Goal: Share content

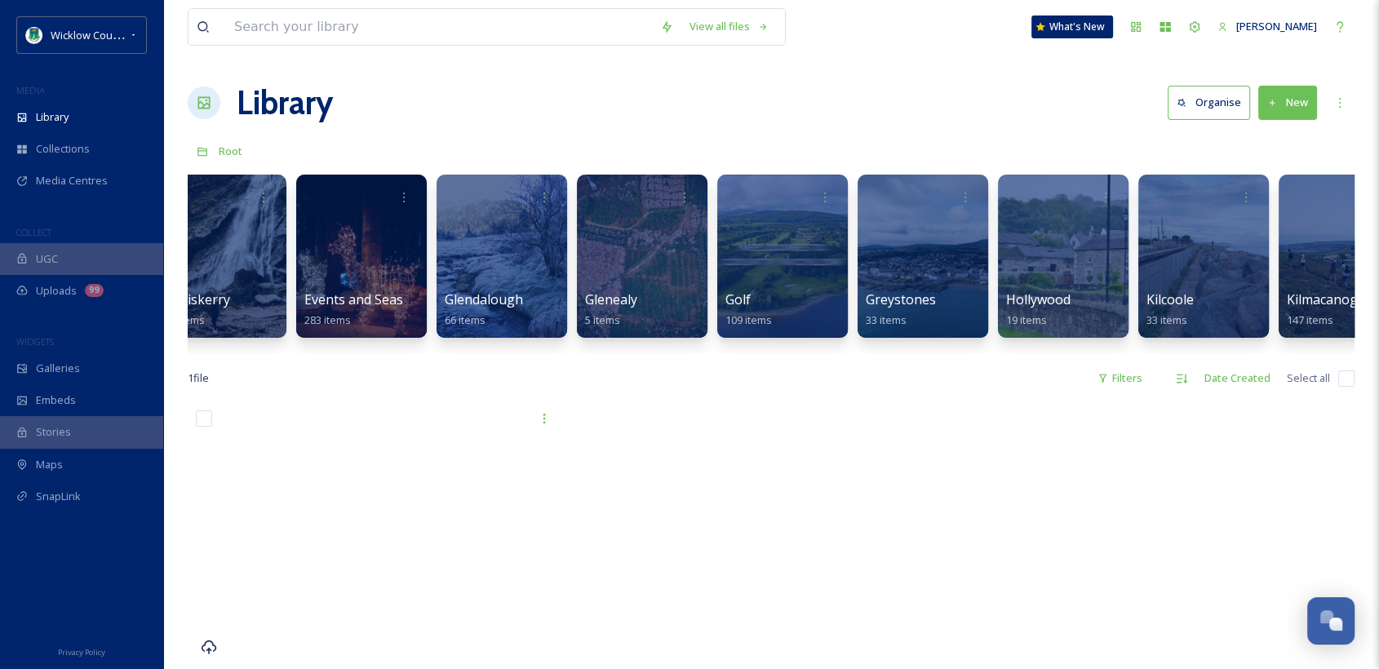
scroll to position [0, 1714]
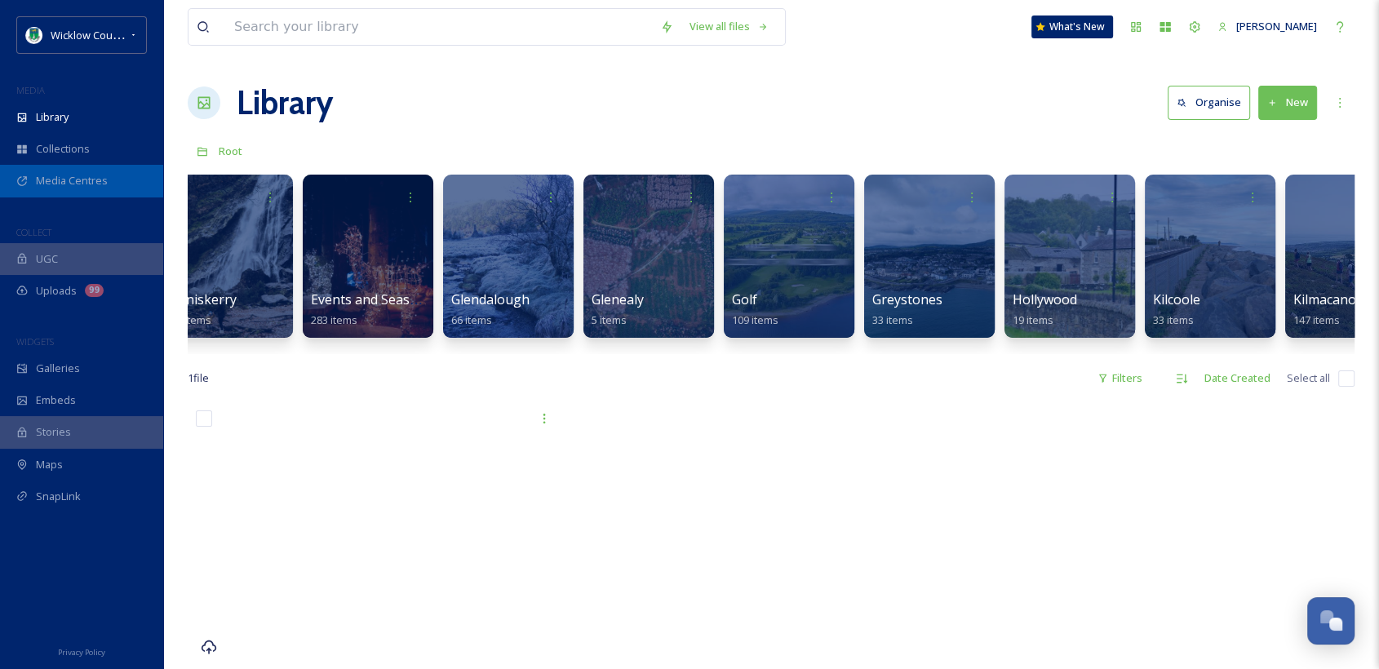
click at [39, 174] on span "Media Centres" at bounding box center [72, 181] width 72 height 16
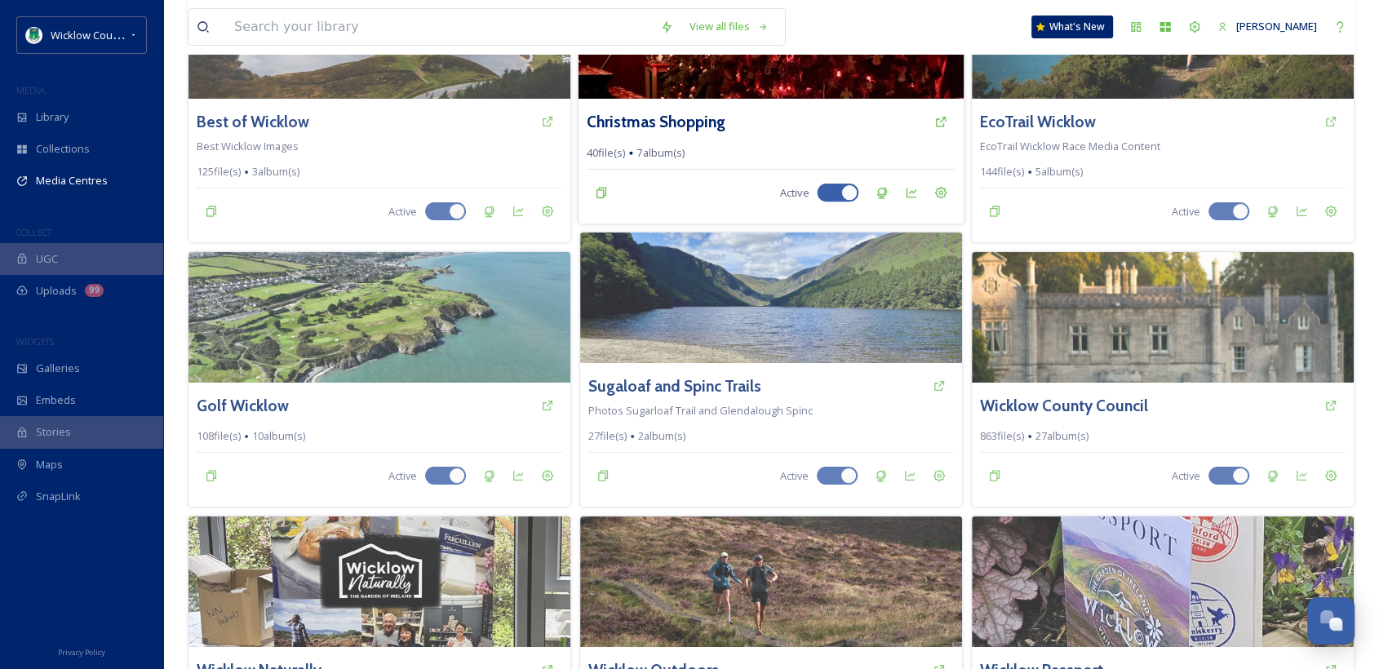
scroll to position [287, 0]
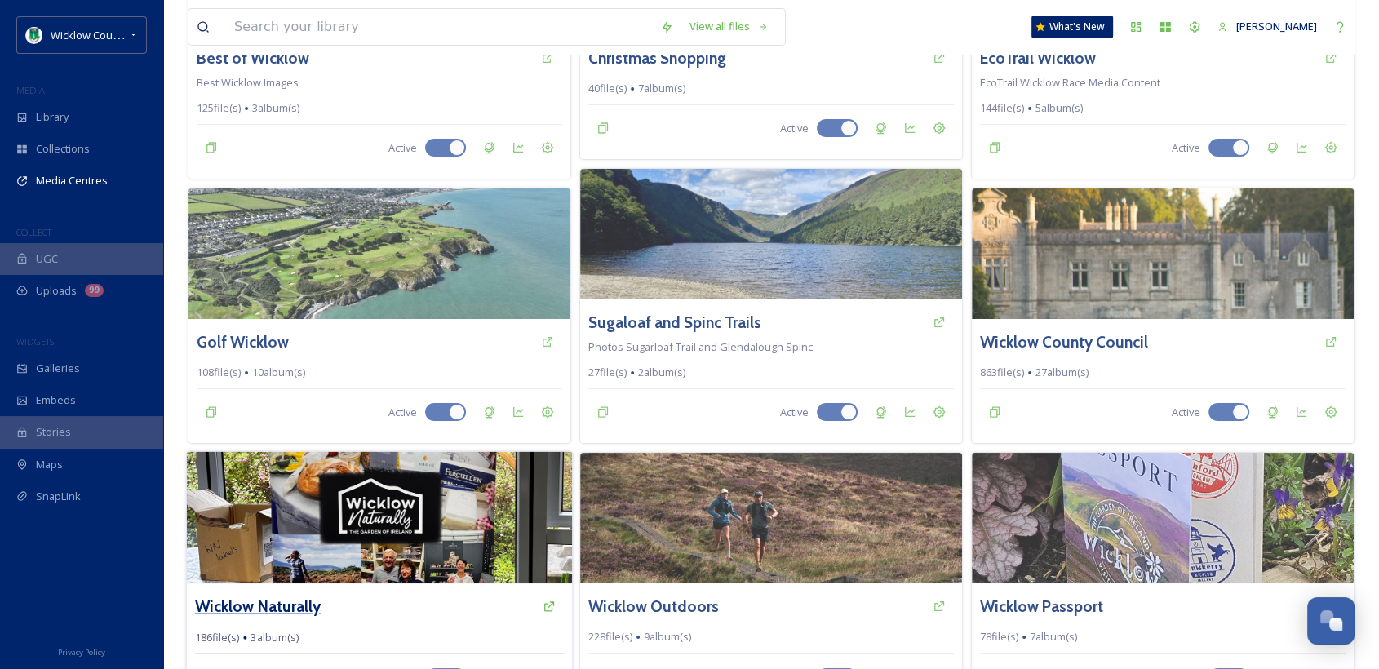
click at [272, 595] on h3 "Wicklow Naturally" at bounding box center [258, 607] width 126 height 24
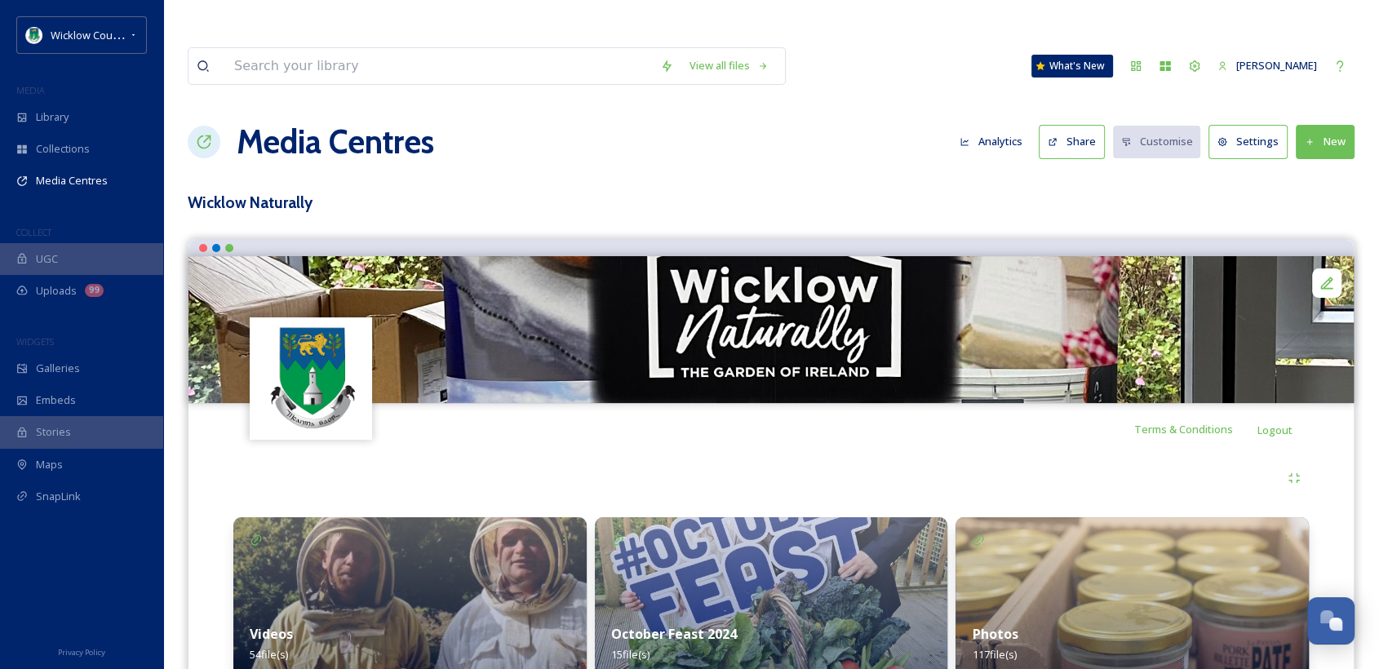
scroll to position [38, 0]
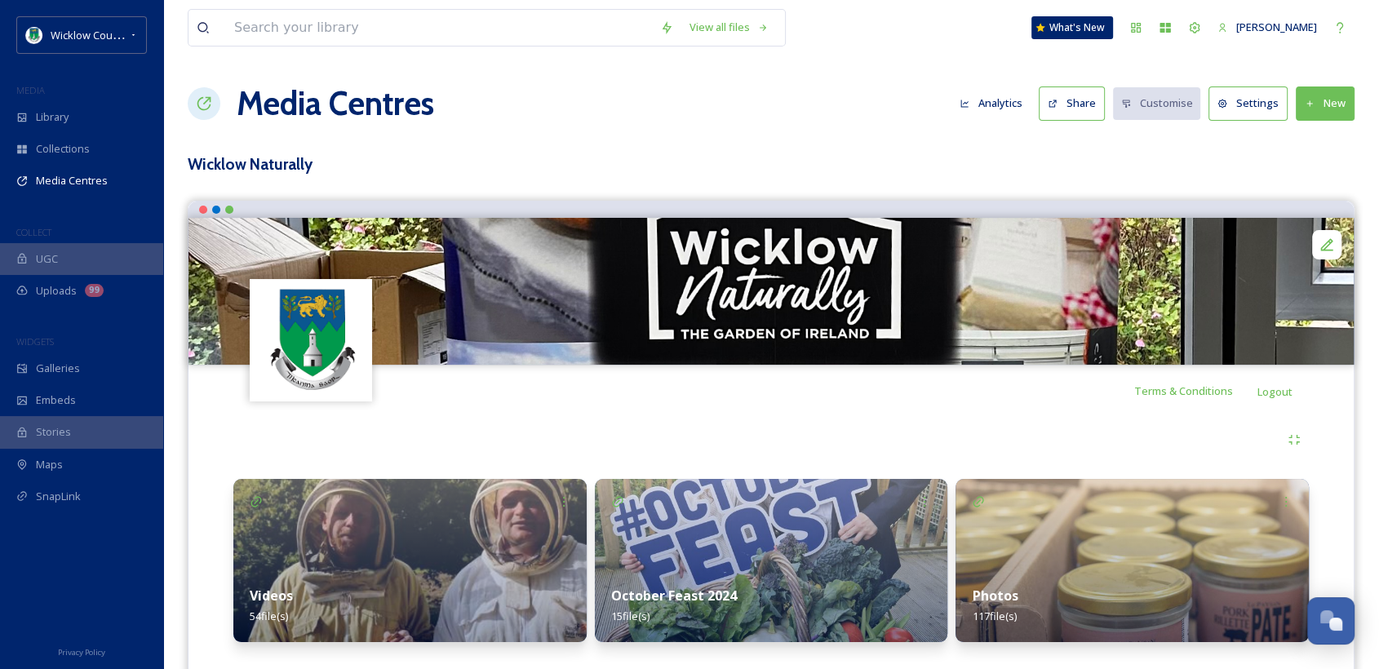
click at [264, 587] on strong "Videos" at bounding box center [271, 596] width 43 height 18
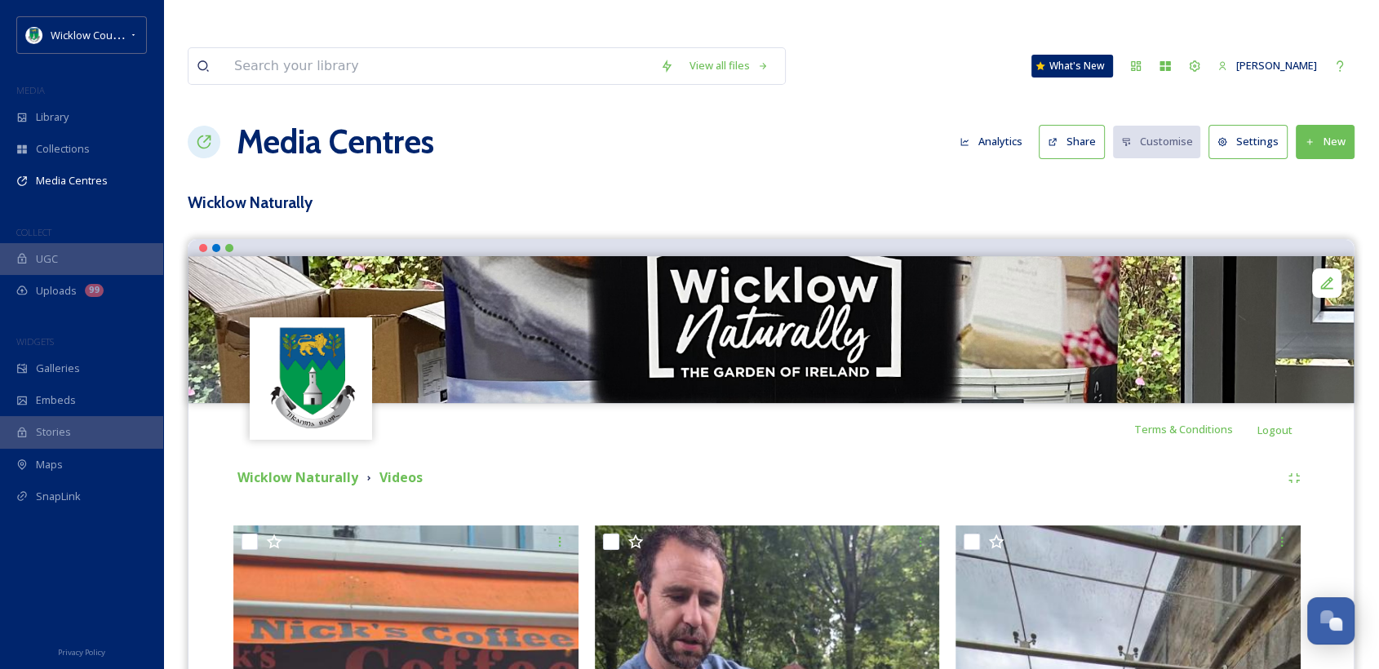
click at [1306, 137] on icon at bounding box center [1310, 142] width 11 height 11
click at [1313, 172] on span "Add Files" at bounding box center [1315, 180] width 44 height 16
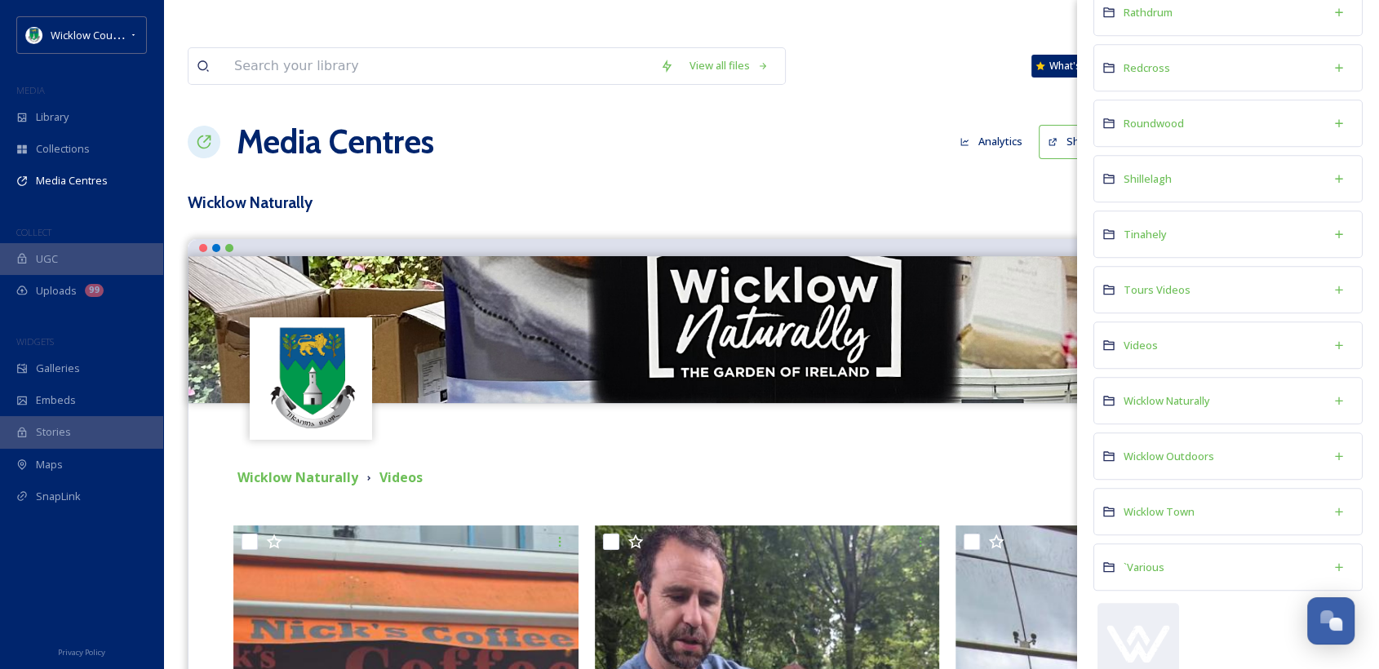
scroll to position [1541, 0]
click at [1173, 392] on span "Wicklow Naturally" at bounding box center [1167, 399] width 86 height 15
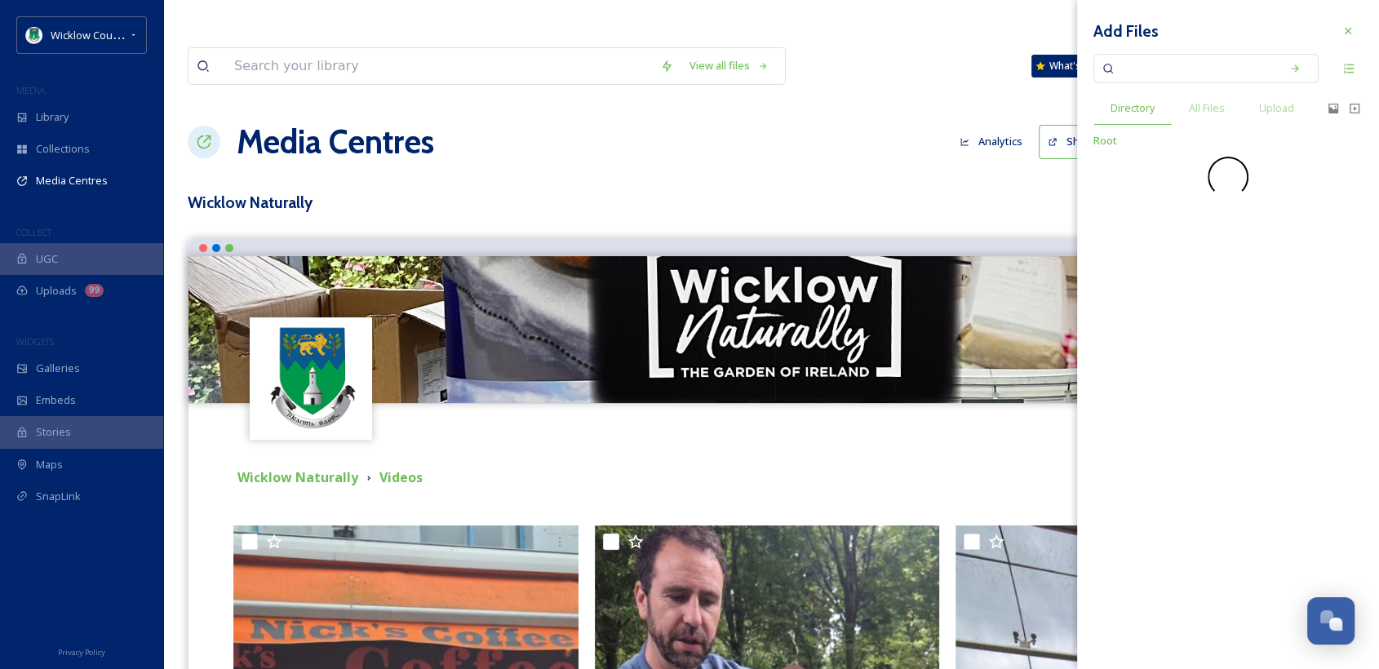
scroll to position [0, 0]
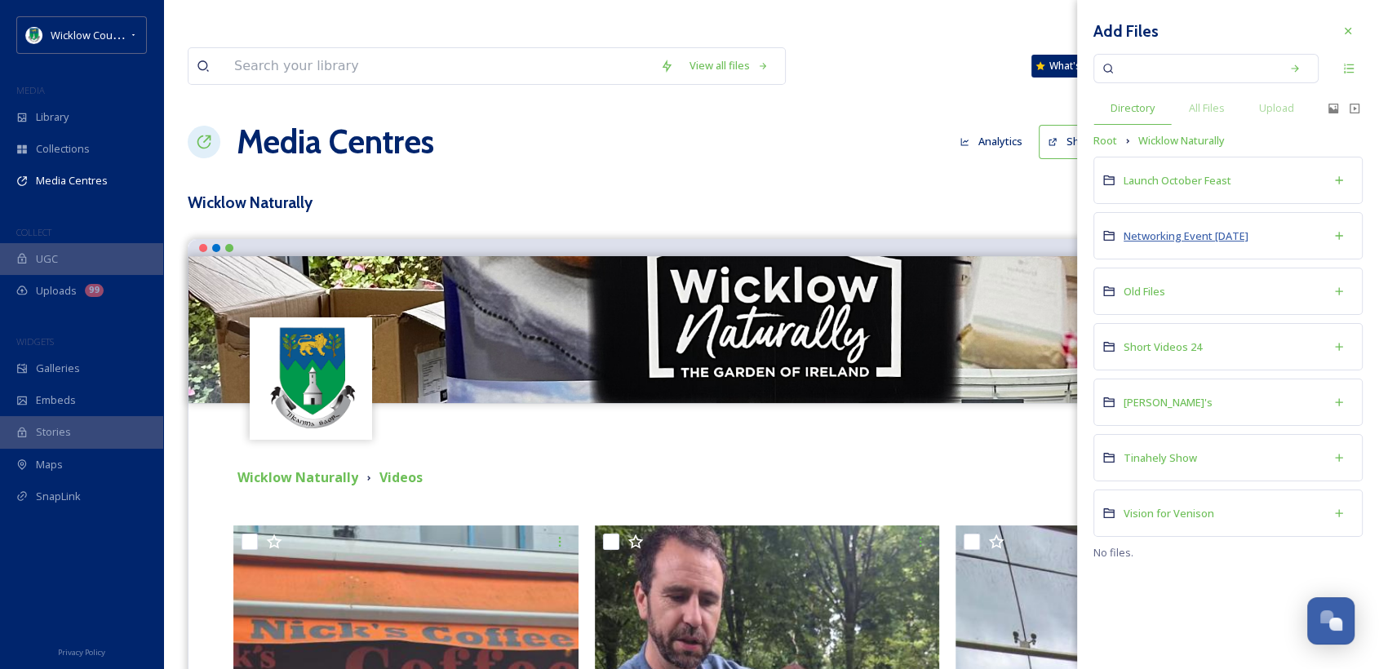
click at [1163, 233] on span "Networking Event [DATE]" at bounding box center [1186, 235] width 125 height 15
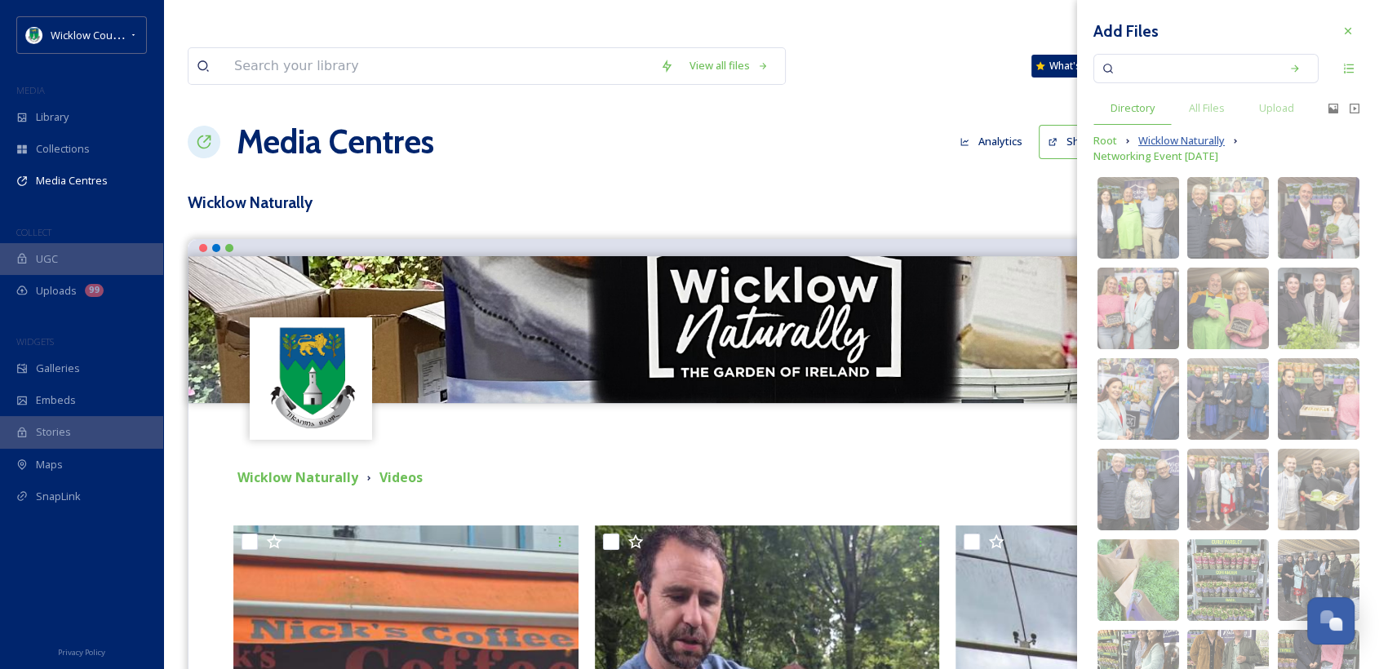
click at [1170, 139] on span "Wicklow Naturally" at bounding box center [1181, 141] width 86 height 16
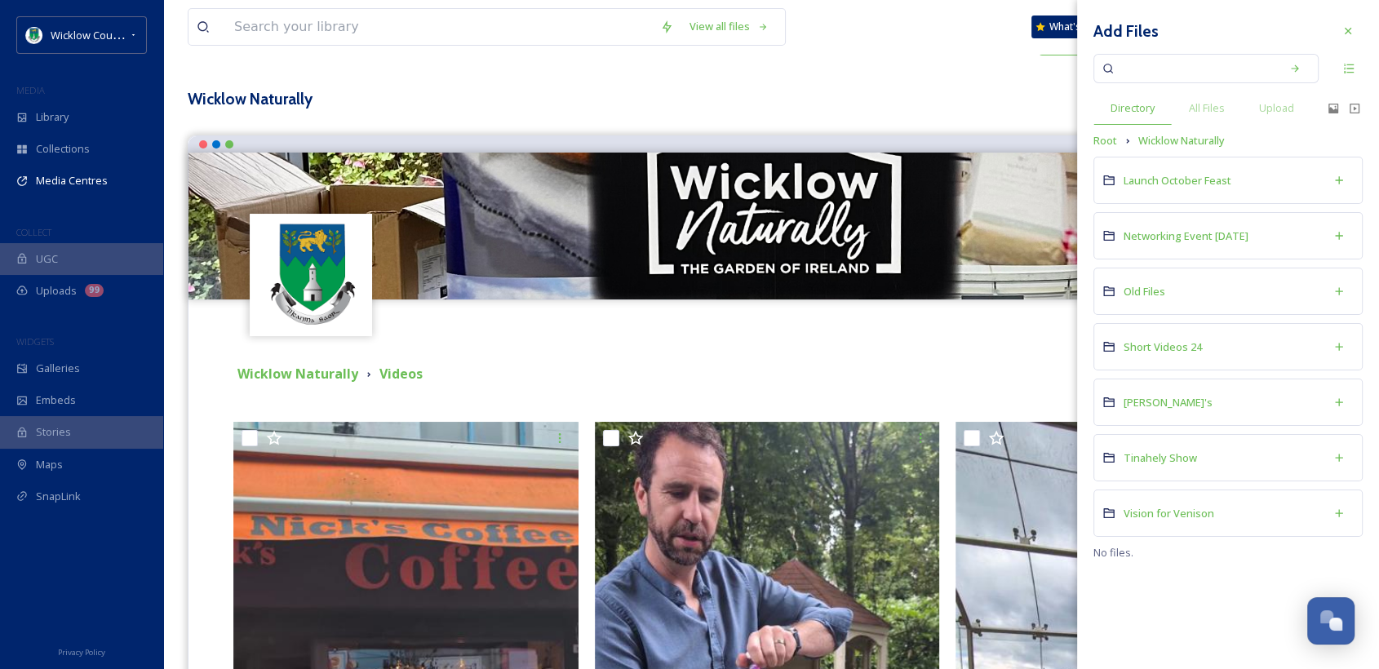
scroll to position [105, 0]
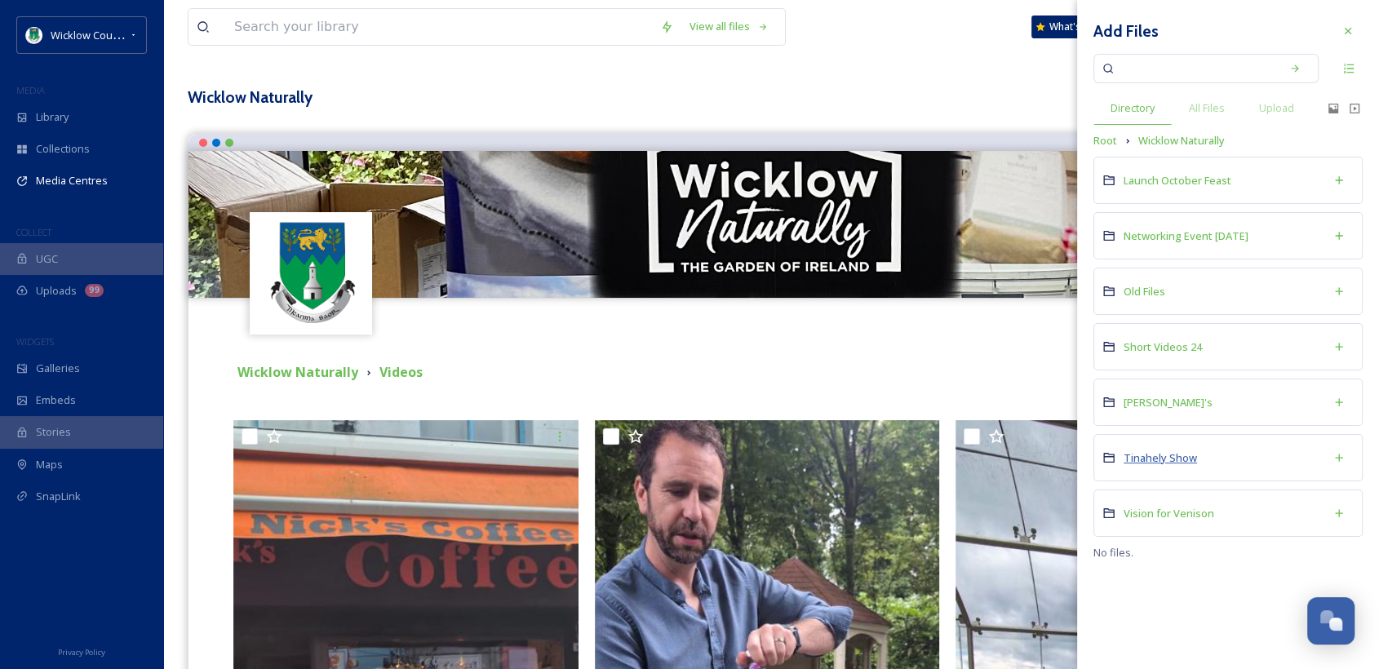
click at [1159, 456] on span "Tinahely Show" at bounding box center [1160, 457] width 73 height 15
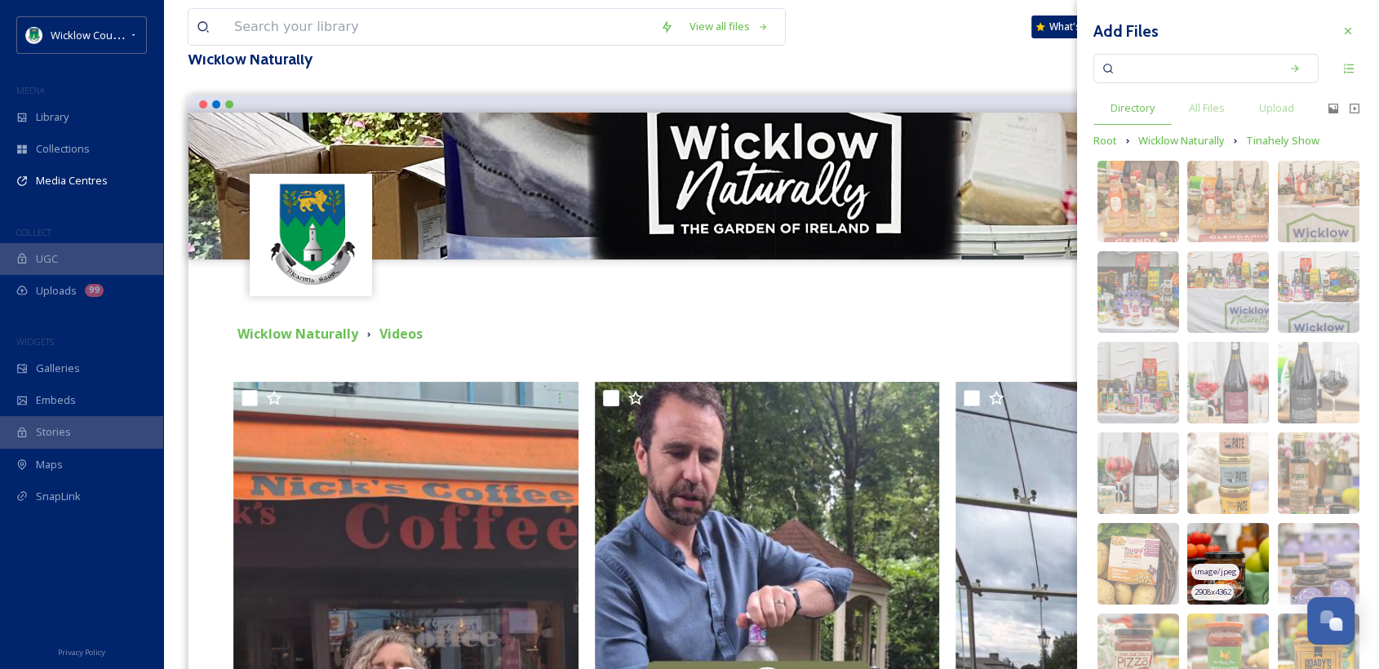
scroll to position [170, 0]
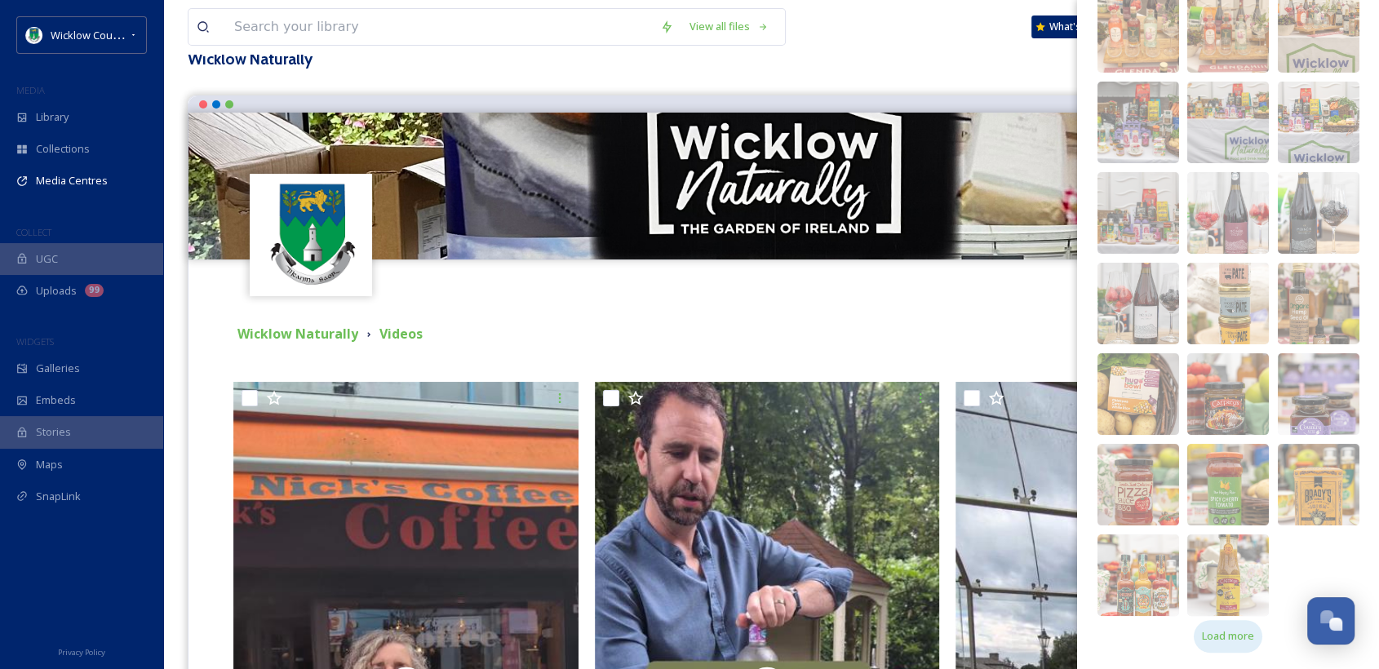
click at [1224, 641] on span "Load more" at bounding box center [1228, 636] width 52 height 16
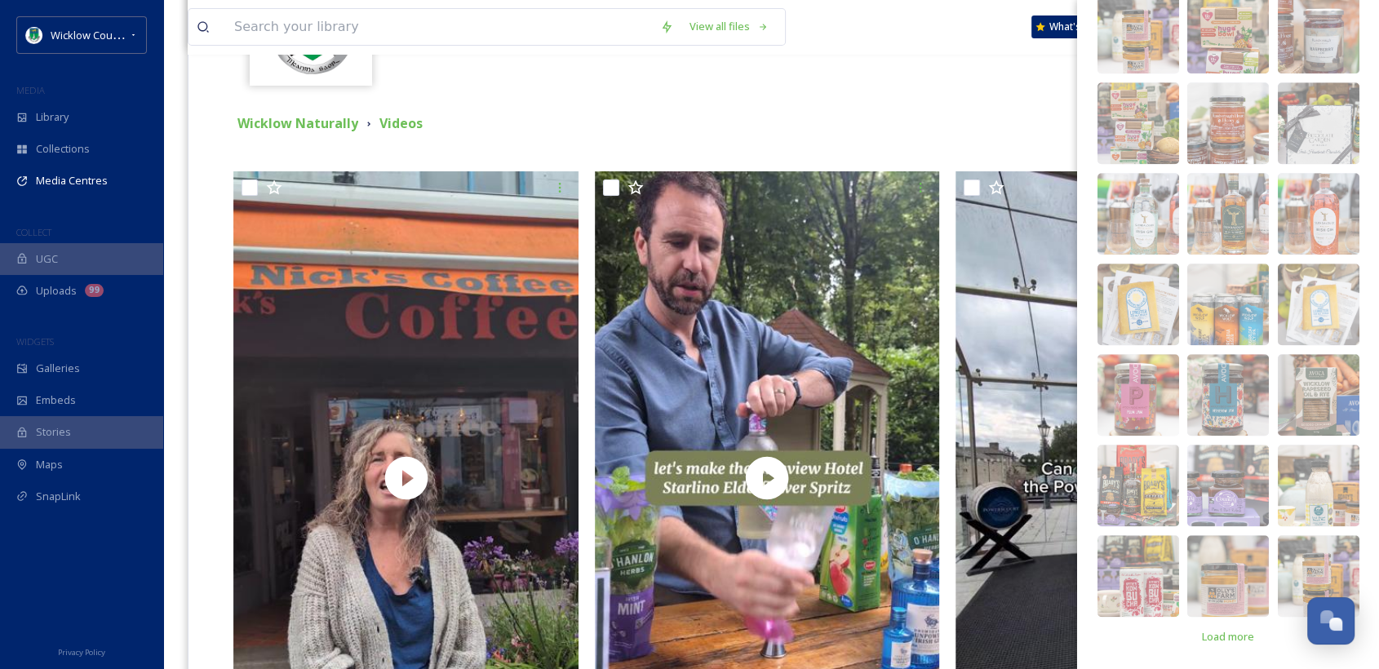
scroll to position [356, 0]
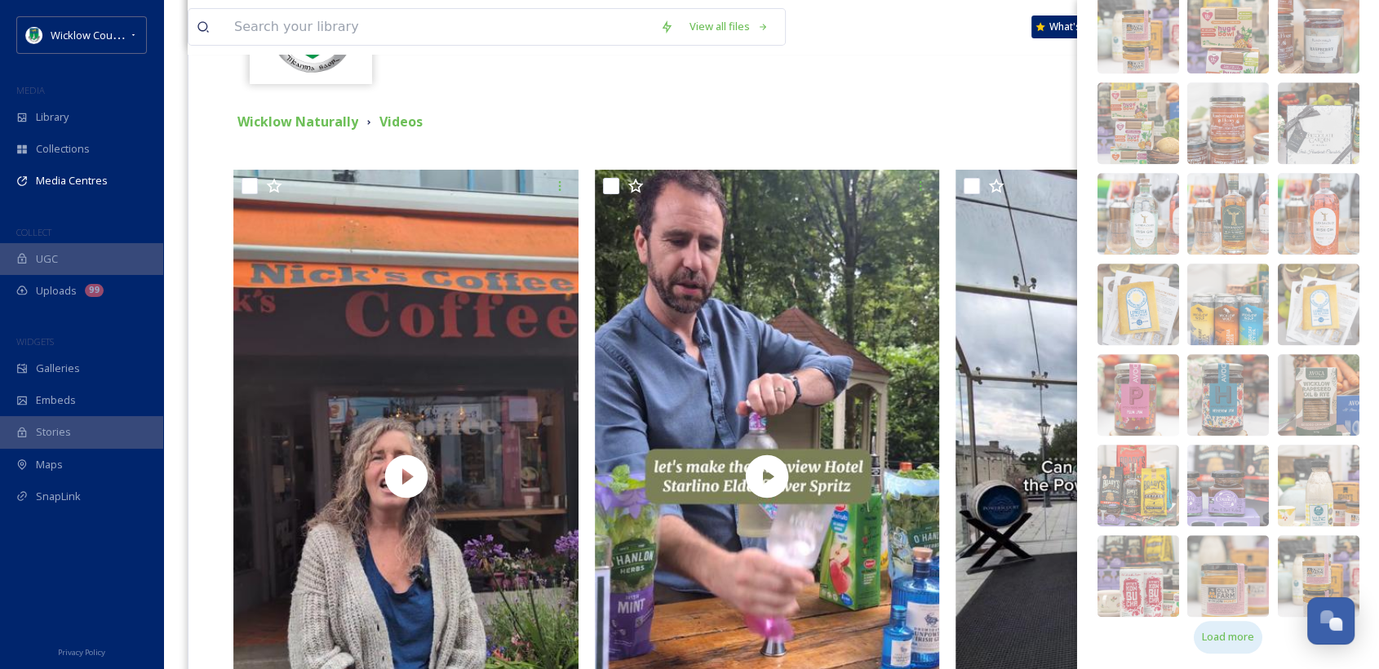
click at [1217, 635] on span "Load more" at bounding box center [1228, 637] width 52 height 16
click at [1217, 635] on img at bounding box center [1228, 667] width 82 height 82
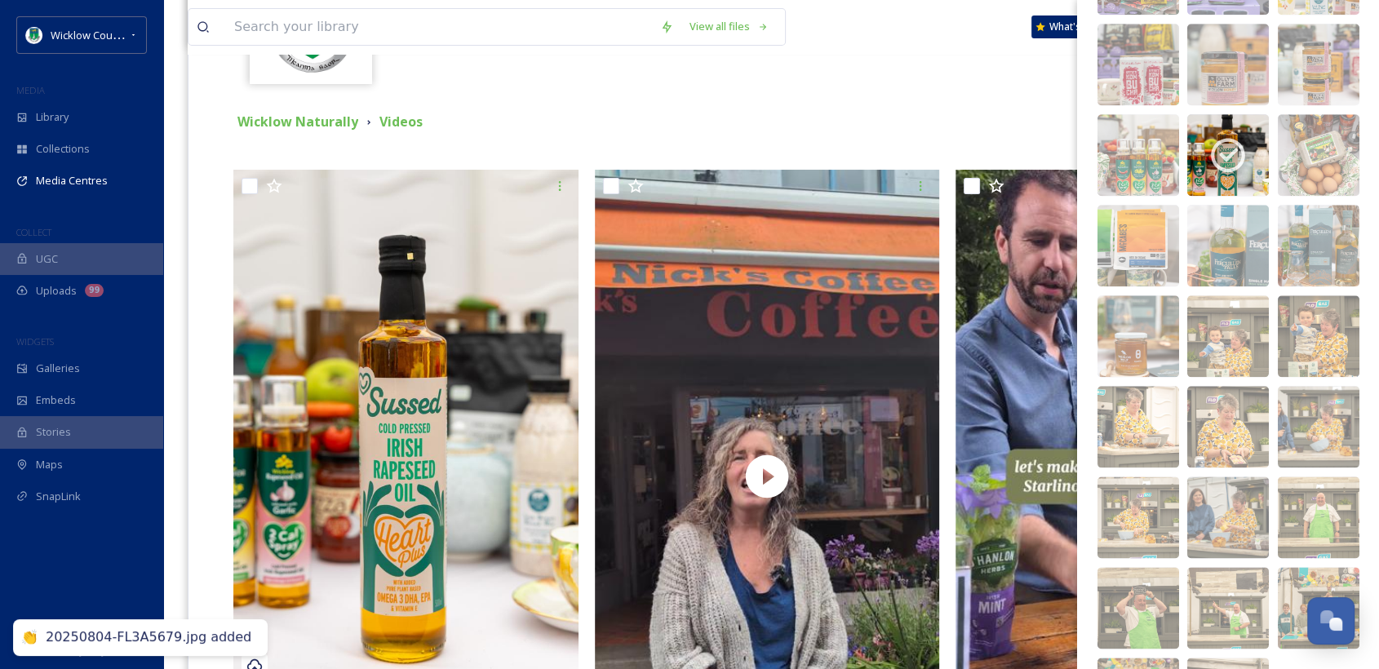
scroll to position [1859, 0]
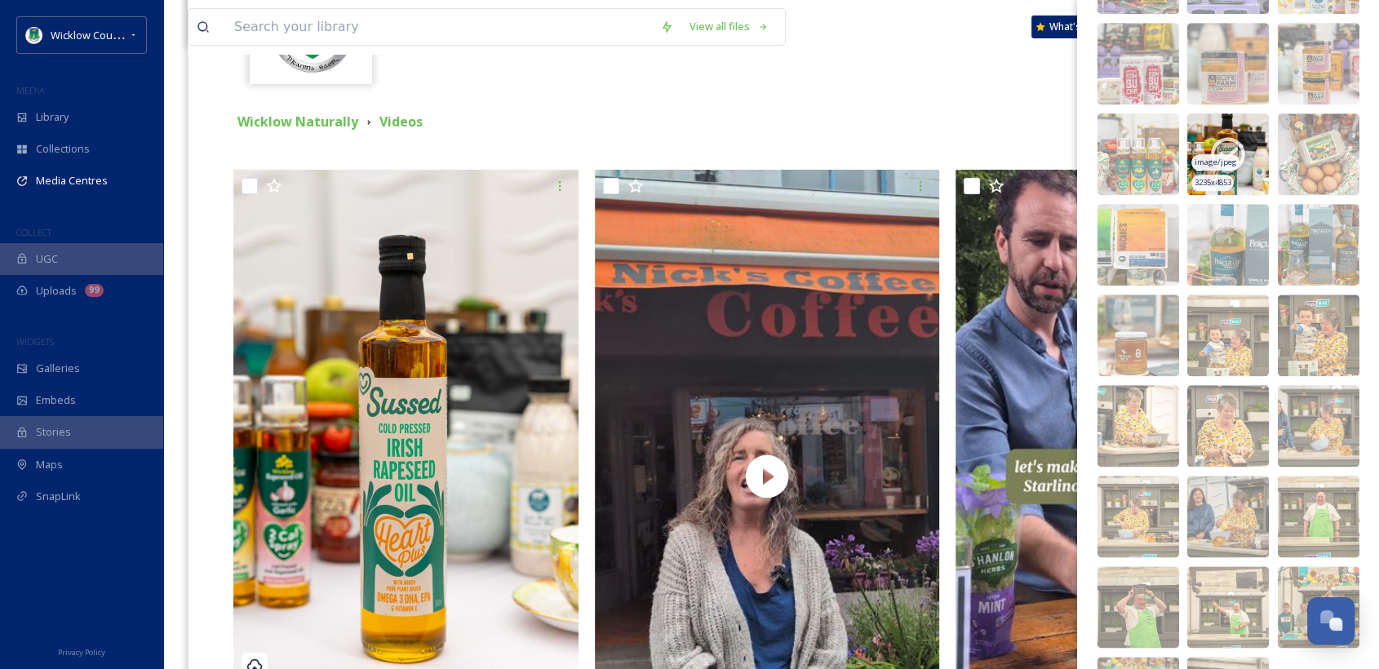
click at [1231, 154] on icon at bounding box center [1228, 154] width 41 height 41
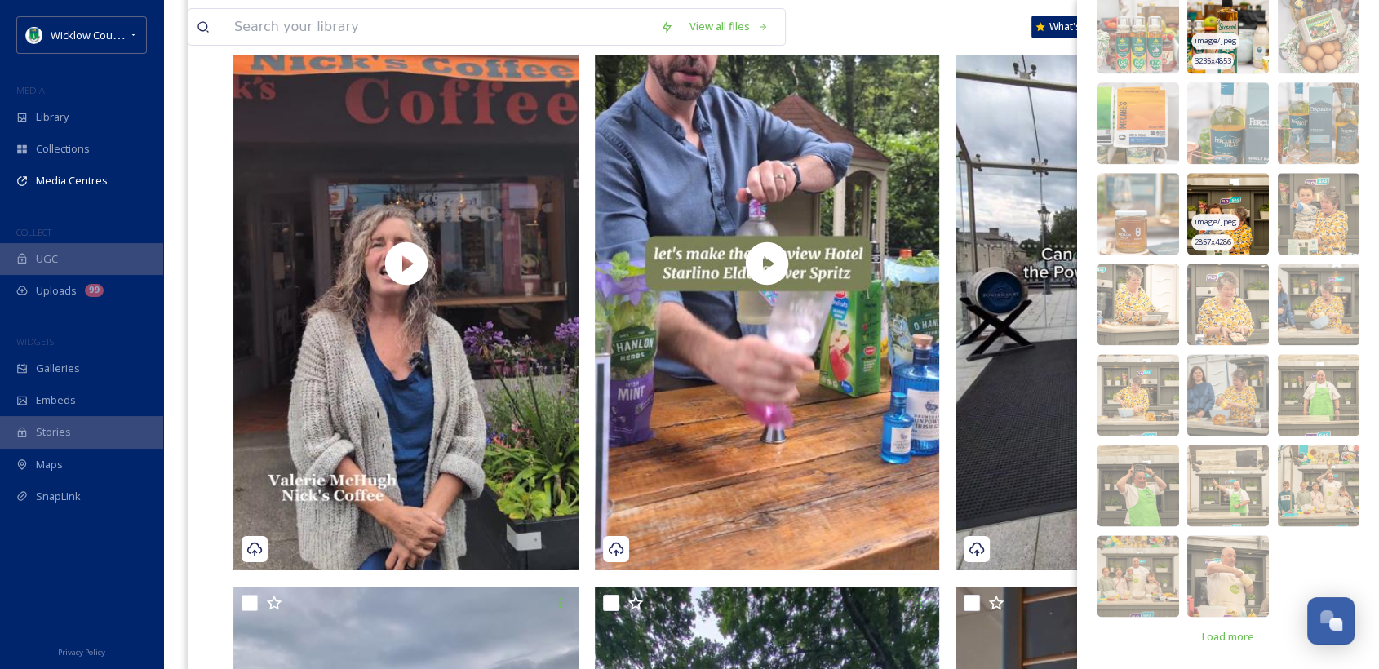
scroll to position [570, 0]
click at [1225, 630] on span "Load more" at bounding box center [1228, 637] width 52 height 16
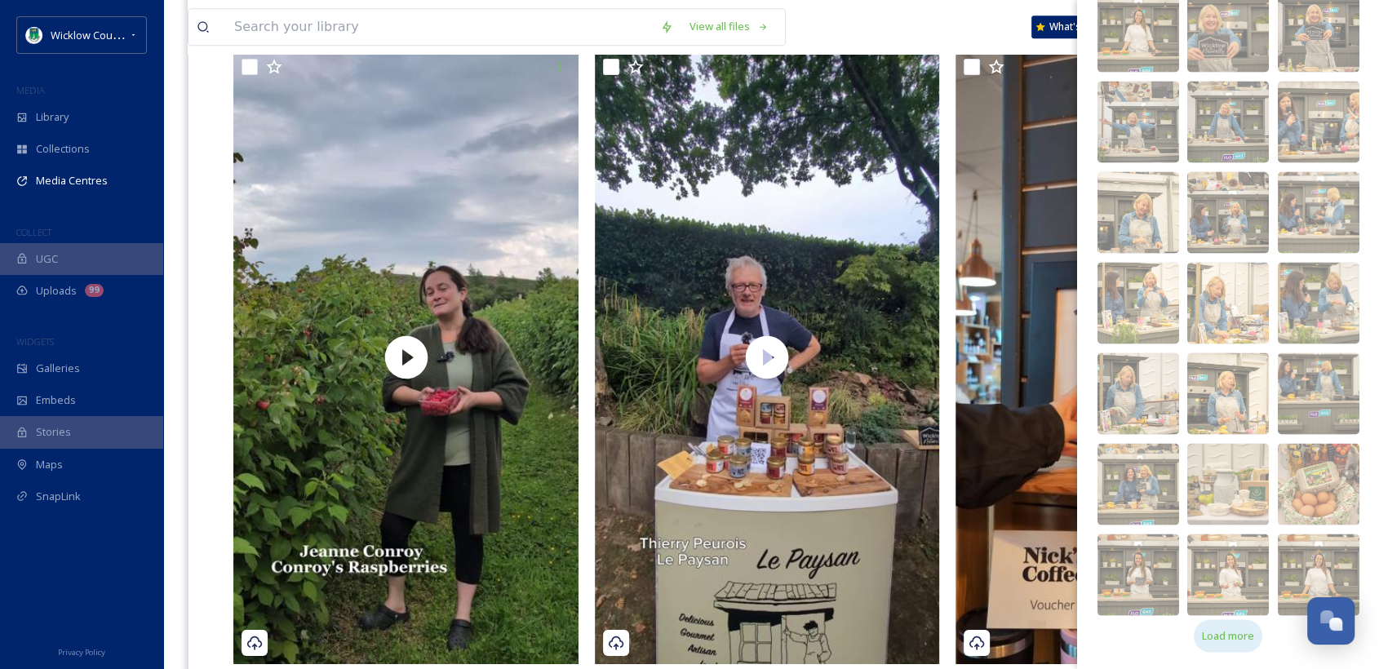
scroll to position [1106, 0]
click at [1219, 637] on span "Load more" at bounding box center [1228, 636] width 52 height 16
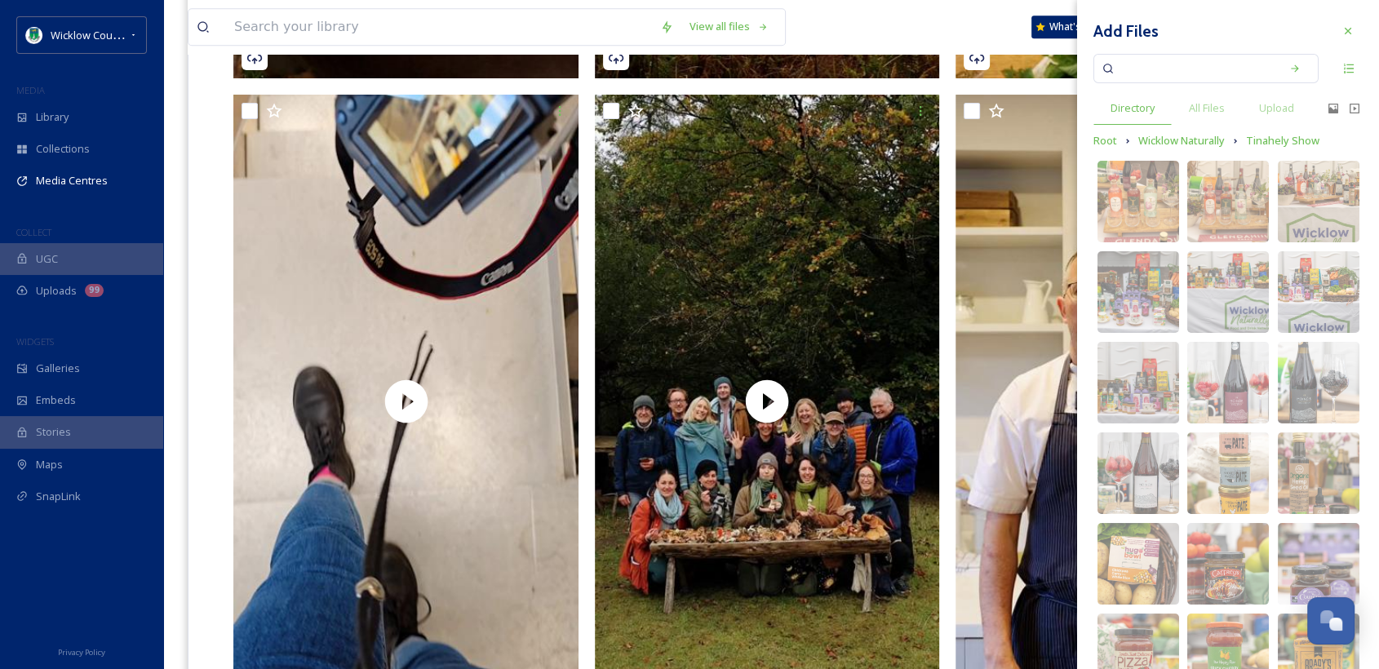
scroll to position [7361, 0]
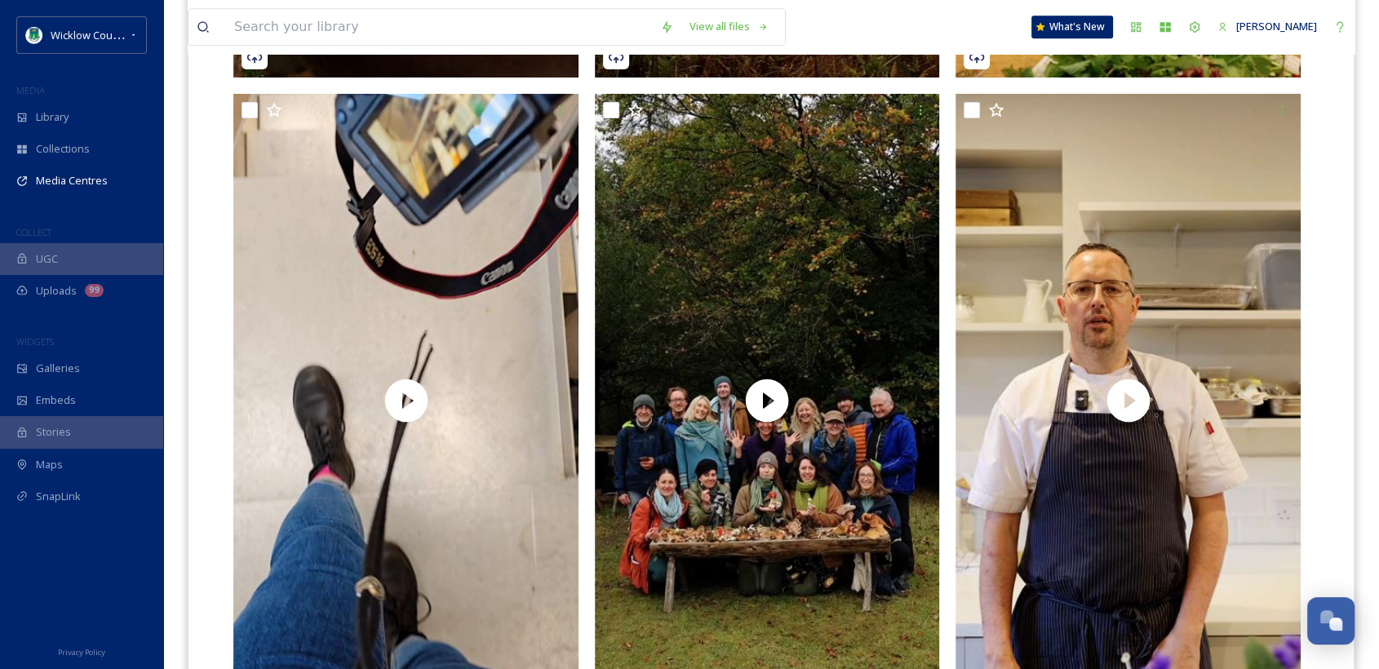
click at [857, 20] on div "View all files What's New [PERSON_NAME]" at bounding box center [771, 27] width 1167 height 54
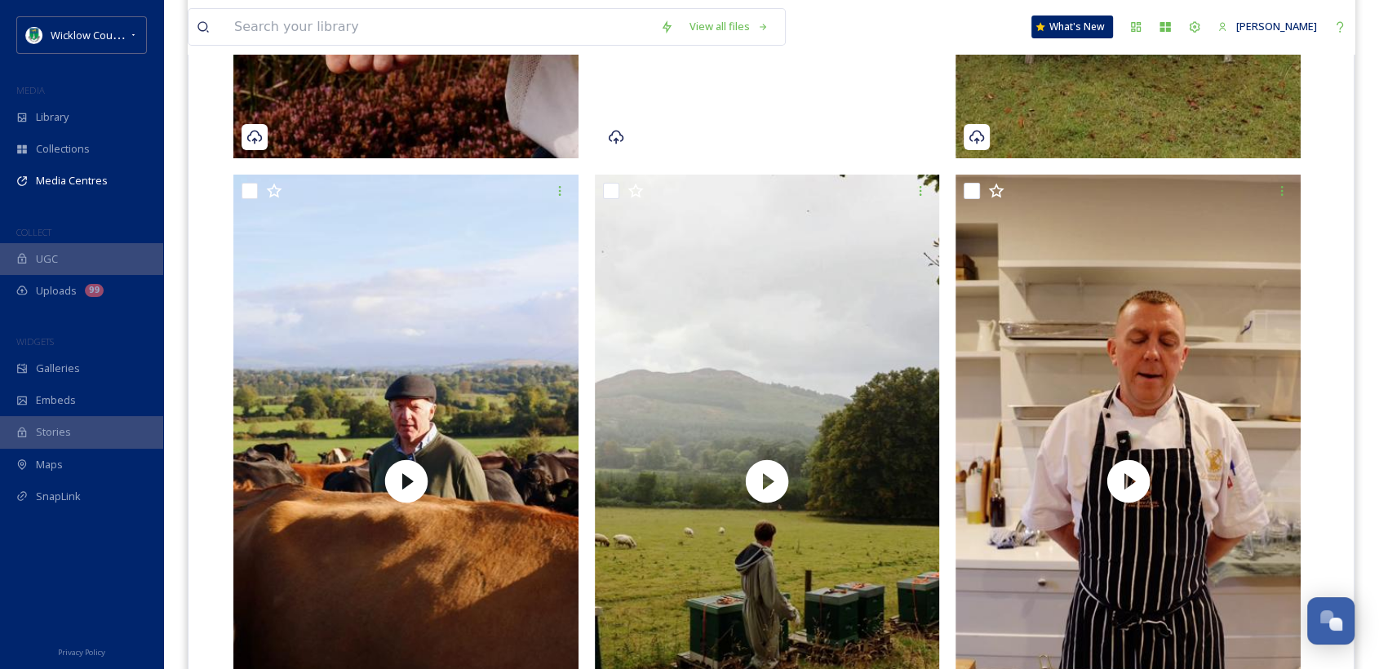
scroll to position [6588, 0]
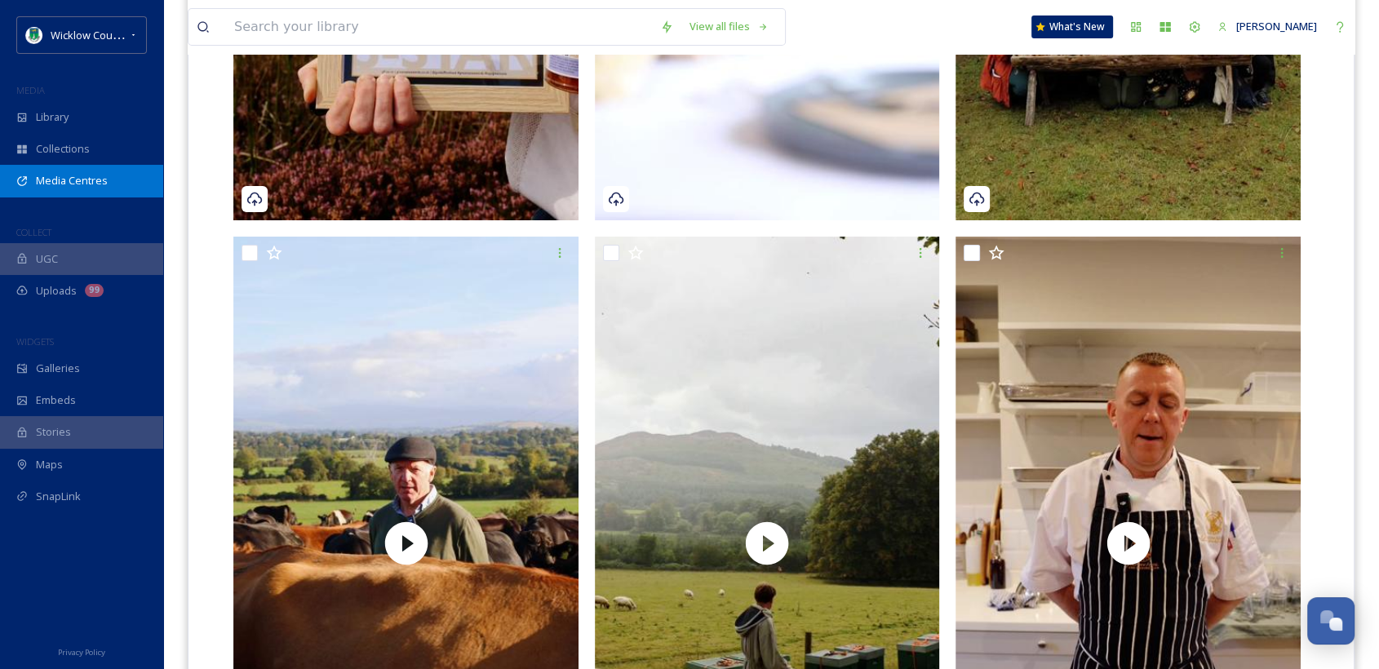
click at [104, 188] on span "Media Centres" at bounding box center [72, 181] width 72 height 16
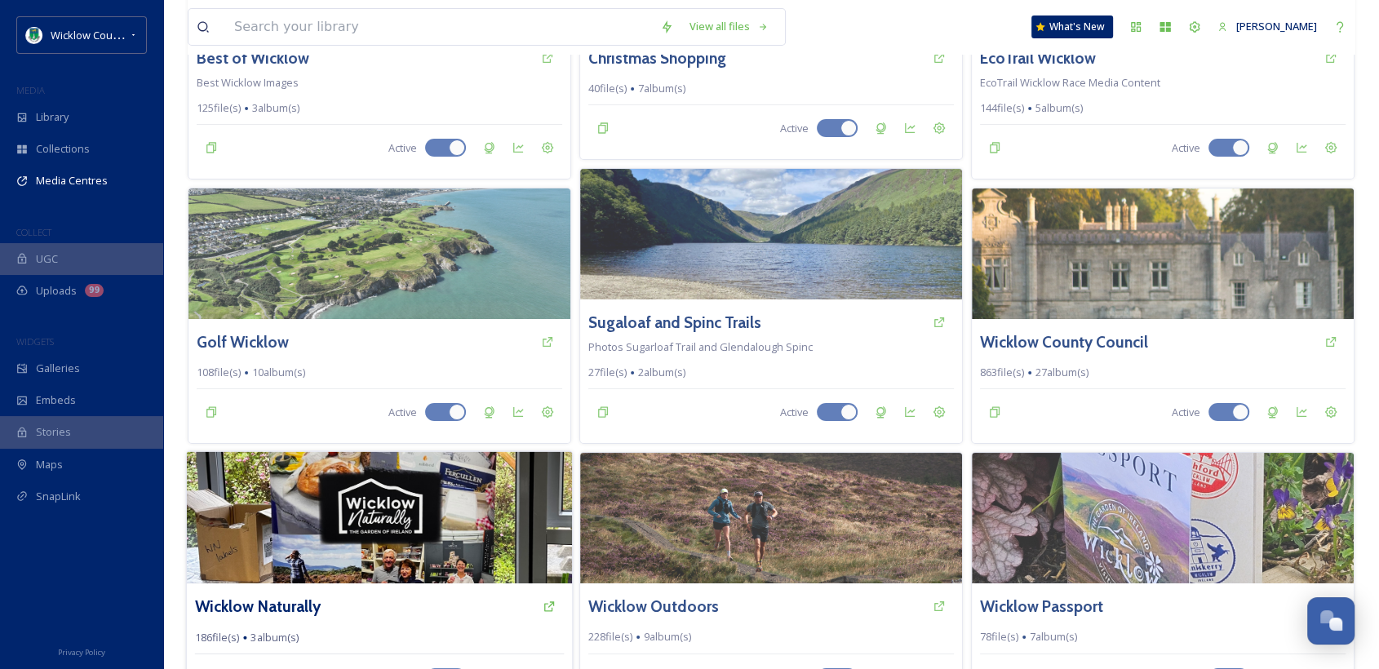
scroll to position [288, 0]
click at [294, 594] on h3 "Wicklow Naturally" at bounding box center [258, 606] width 126 height 24
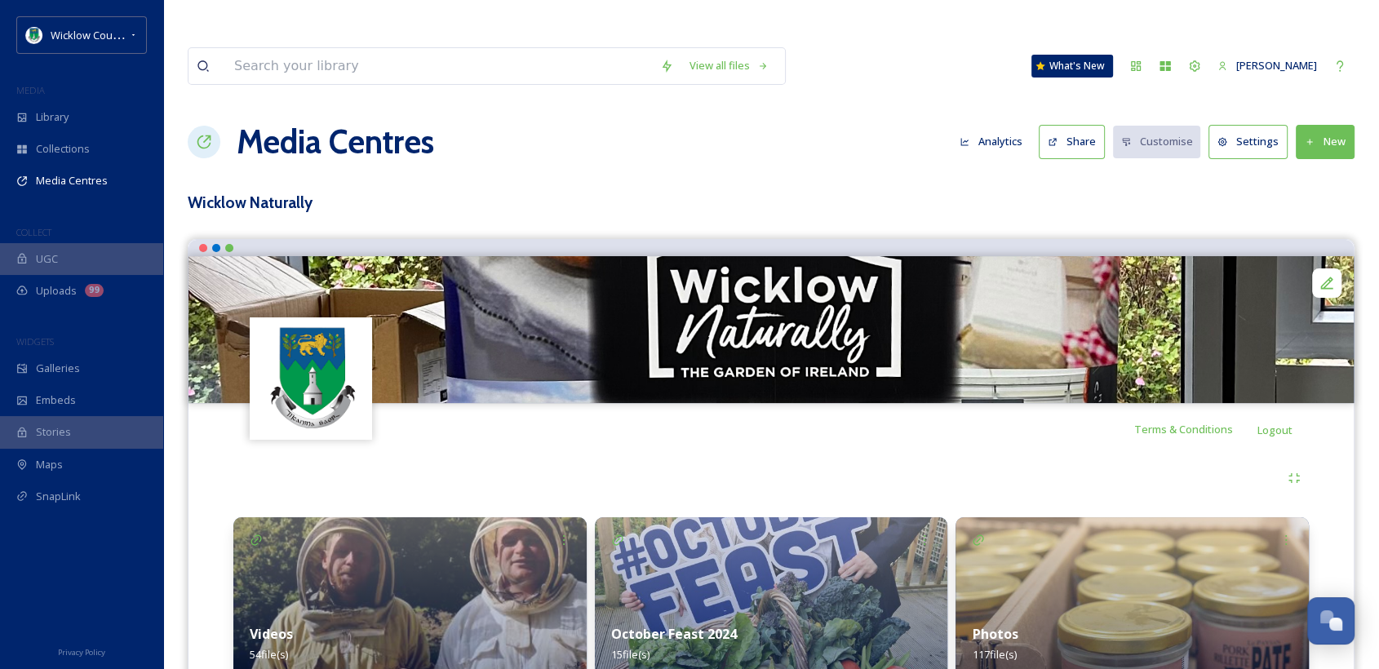
click at [1071, 125] on button "Share" at bounding box center [1072, 141] width 66 height 33
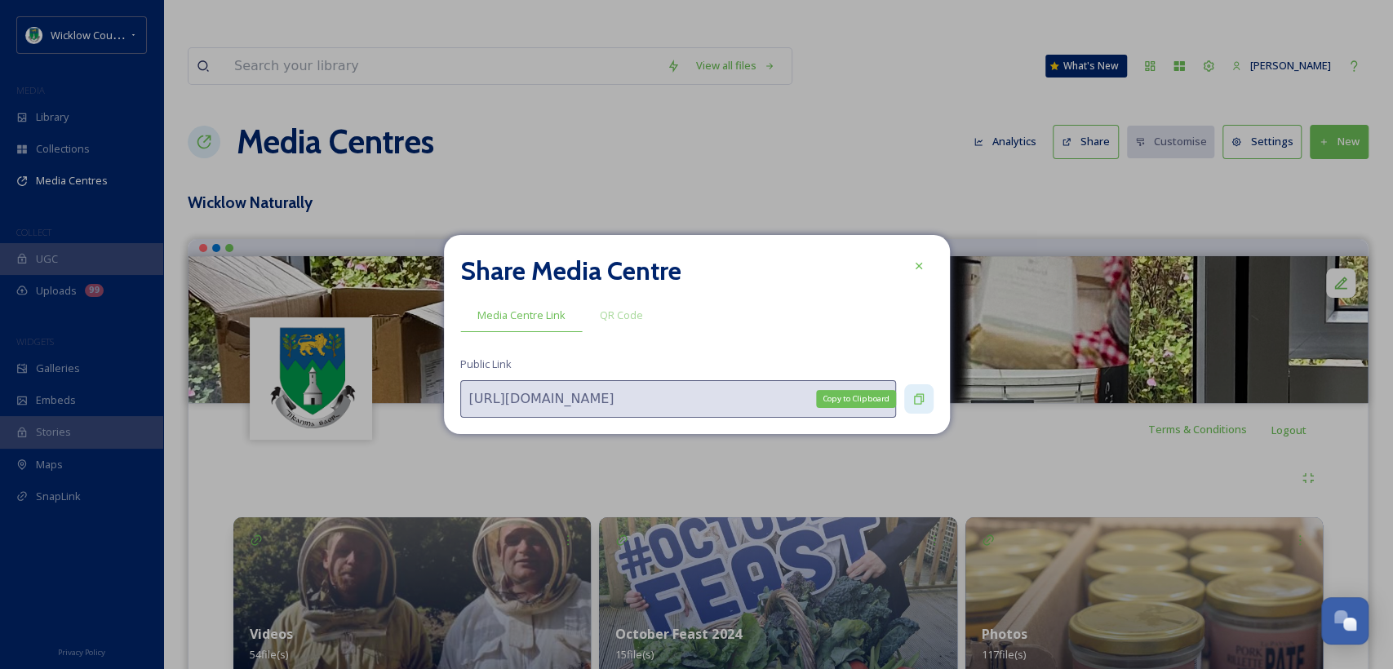
click at [914, 405] on icon at bounding box center [918, 398] width 13 height 13
click at [912, 392] on icon at bounding box center [918, 398] width 13 height 13
